Goal: Information Seeking & Learning: Check status

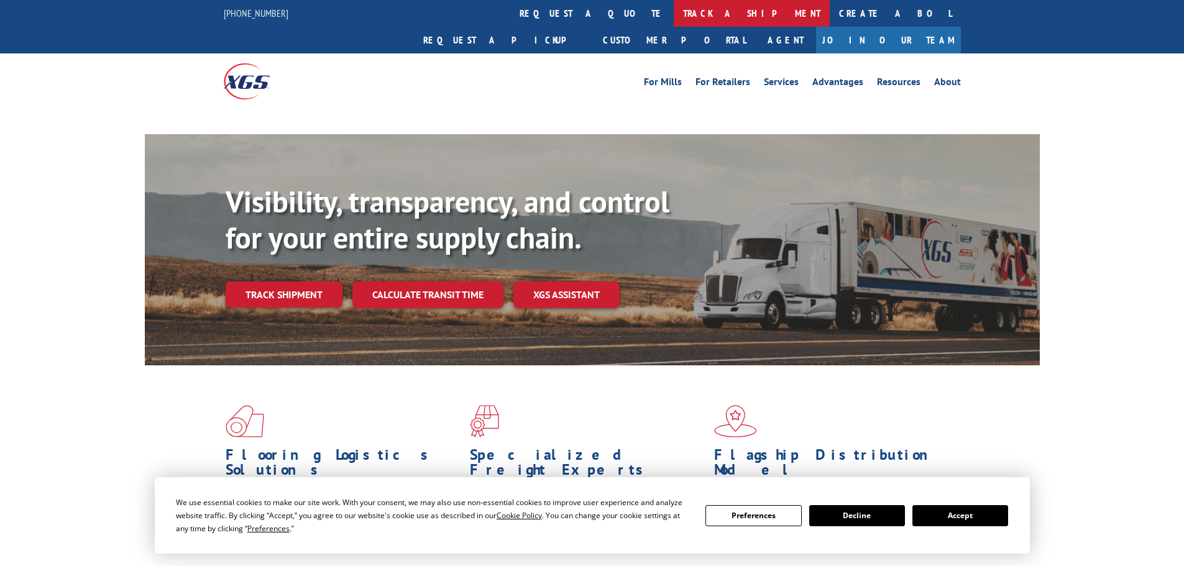
click at [674, 18] on link "track a shipment" at bounding box center [752, 13] width 156 height 27
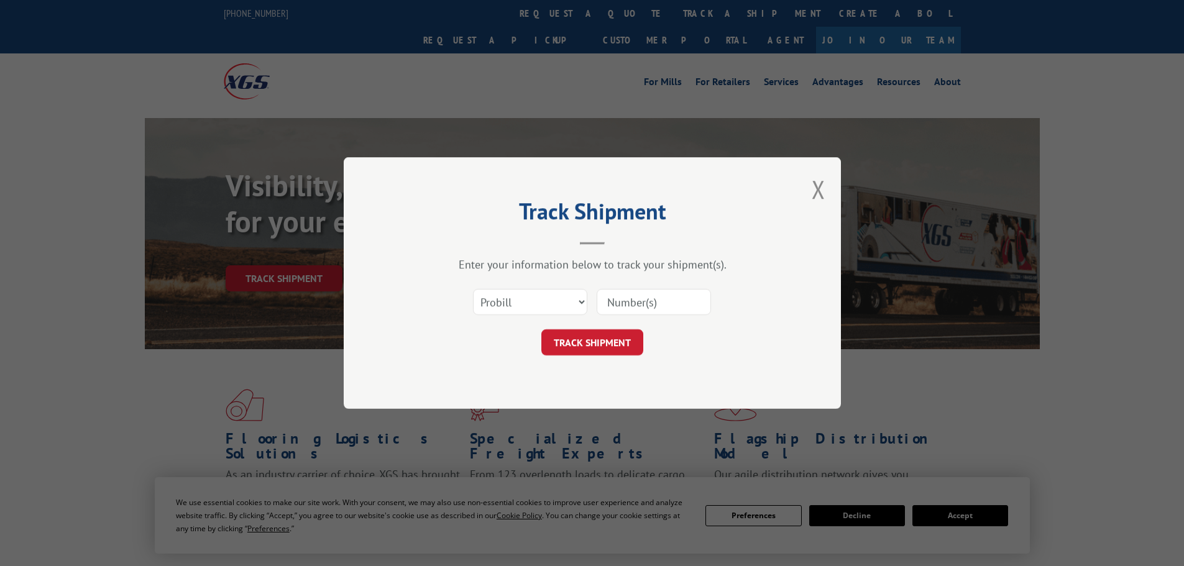
click at [519, 288] on div "Select category... Probill BOL PO" at bounding box center [530, 302] width 113 height 29
click at [529, 310] on select "Select category... Probill BOL PO" at bounding box center [530, 302] width 114 height 26
select select "po"
click at [473, 289] on select "Select category... Probill BOL PO" at bounding box center [530, 302] width 114 height 26
click at [605, 299] on input at bounding box center [654, 302] width 114 height 26
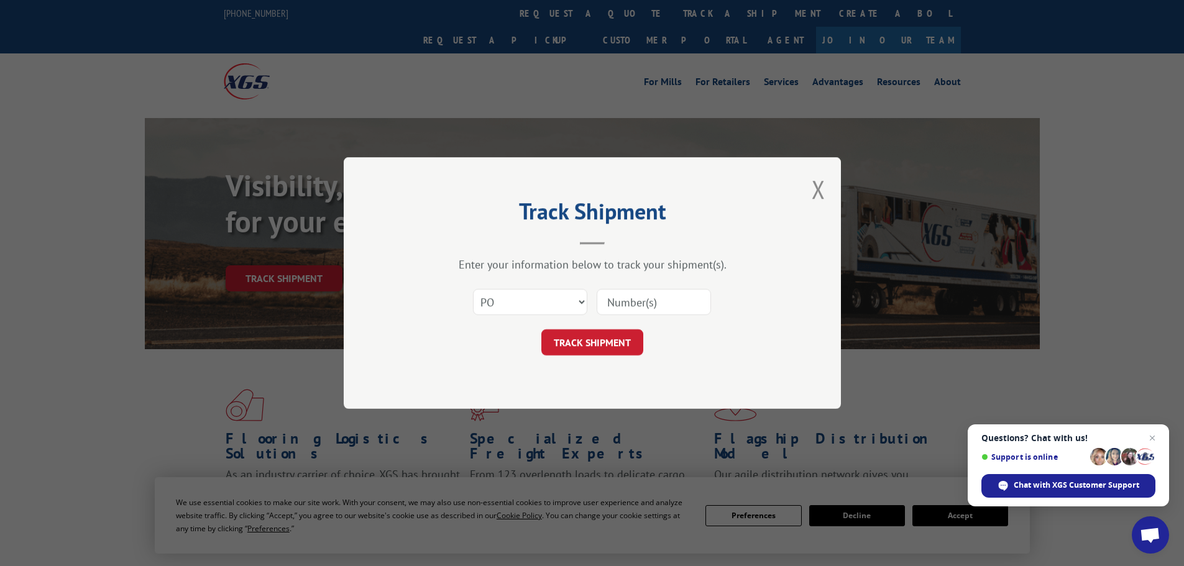
paste input "03496072"
type input "03496072"
click at [614, 344] on button "TRACK SHIPMENT" at bounding box center [592, 342] width 102 height 26
